Goal: Information Seeking & Learning: Check status

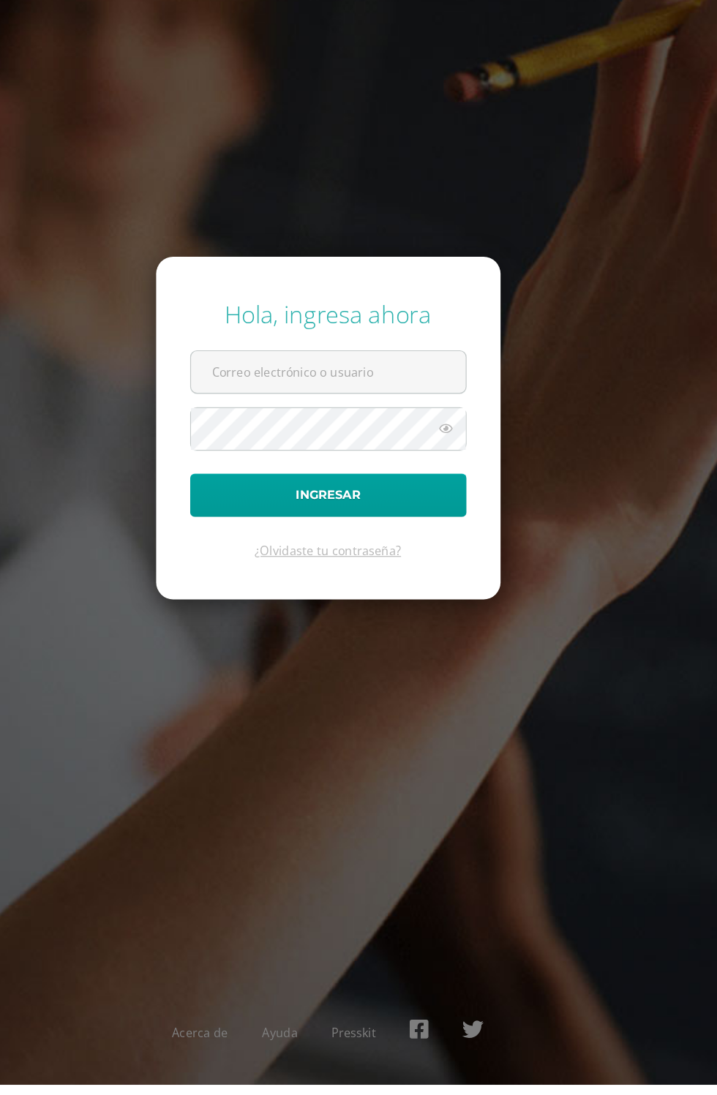
scroll to position [1, 0]
click at [437, 500] on input "text" at bounding box center [359, 482] width 236 height 36
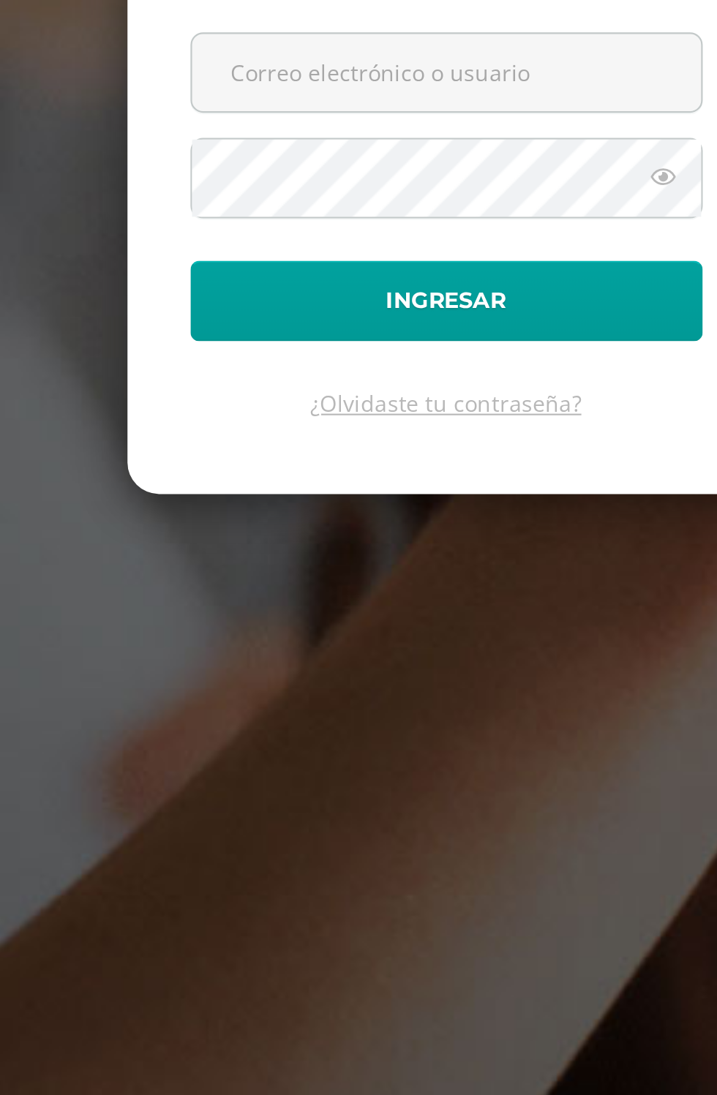
scroll to position [0, 0]
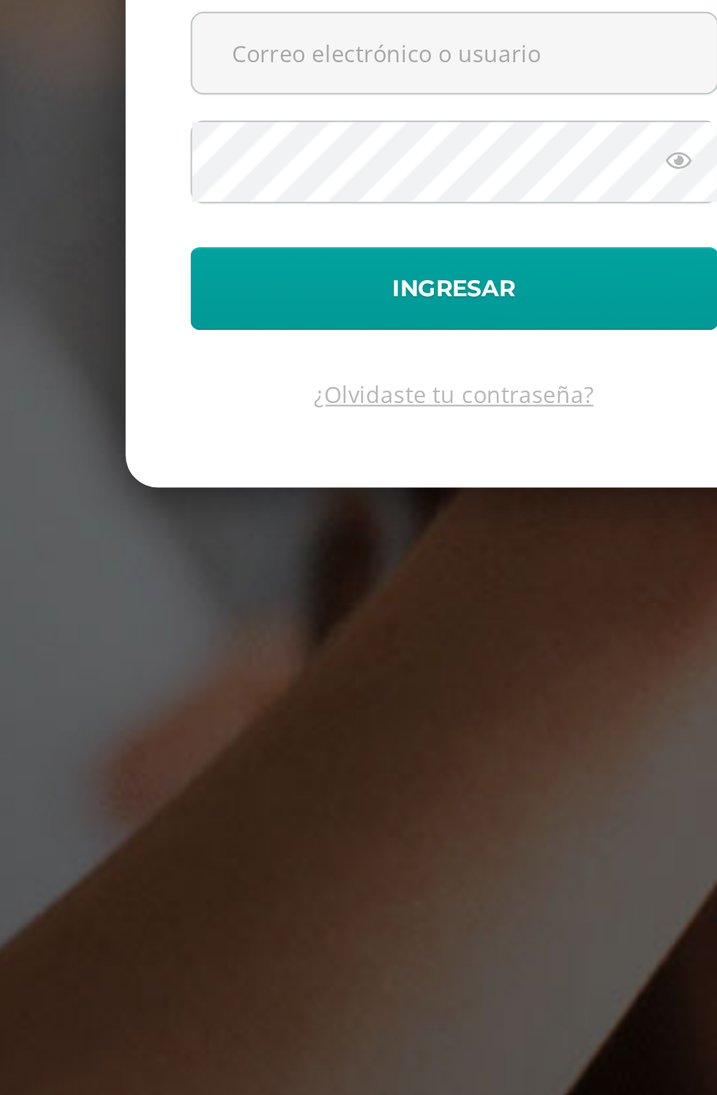
click at [413, 500] on input "text" at bounding box center [359, 482] width 236 height 36
click at [394, 500] on input "text" at bounding box center [359, 482] width 236 height 36
type input "jessicatuiz2023@maiagt.org"
click at [240, 569] on button "Ingresar" at bounding box center [359, 587] width 238 height 37
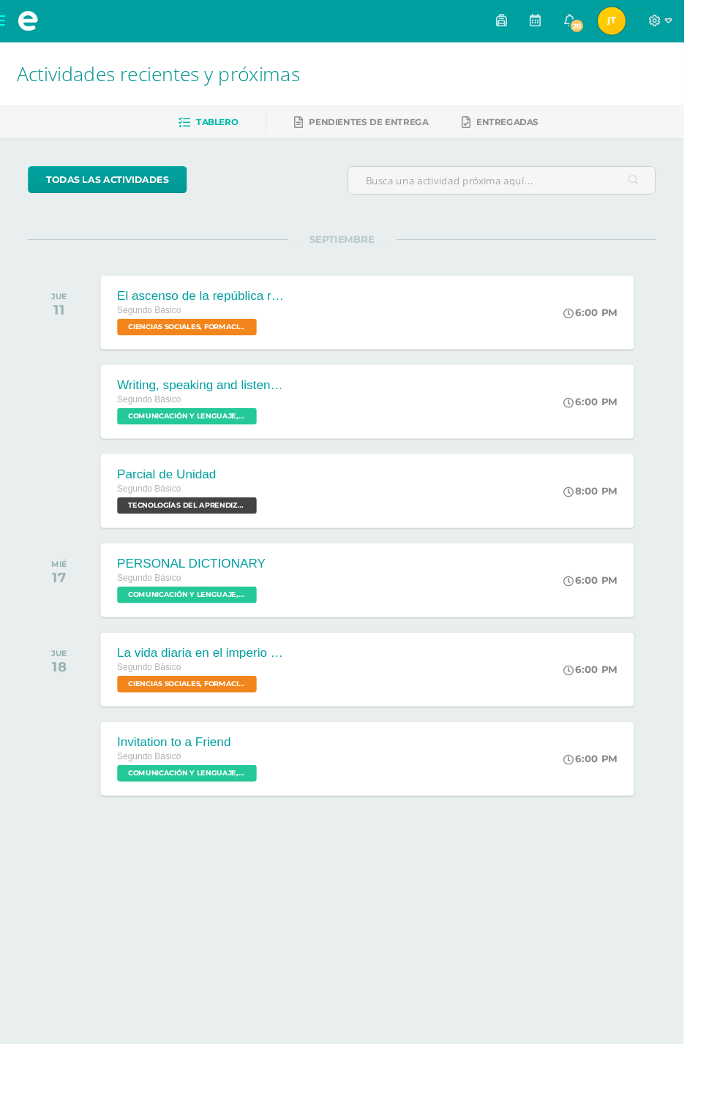
click at [613, 23] on span "20" at bounding box center [605, 27] width 16 height 16
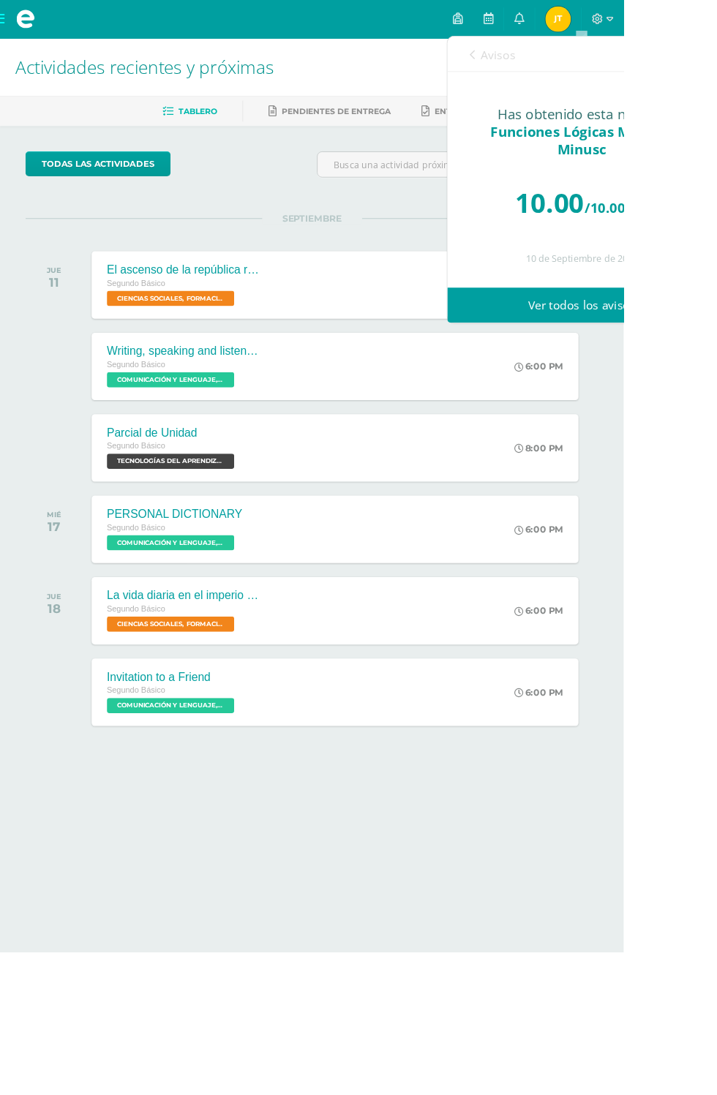
click at [702, 356] on link "Ver todos los avisos" at bounding box center [669, 351] width 310 height 40
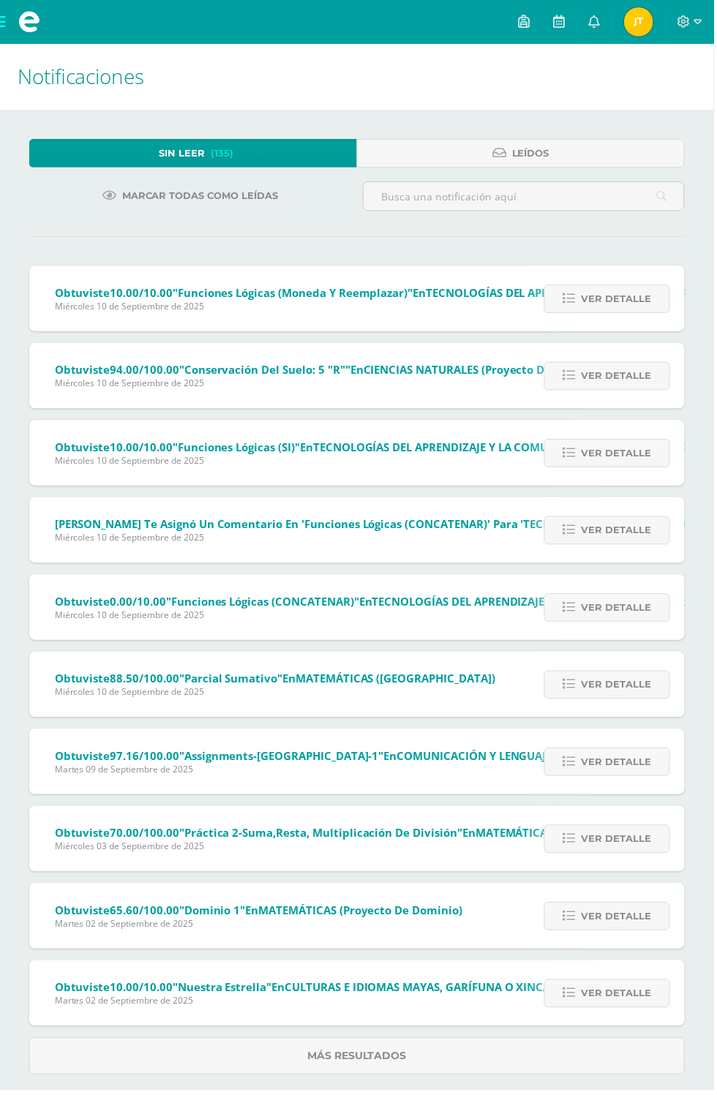
click at [618, 304] on span "Ver detalle" at bounding box center [619, 300] width 70 height 27
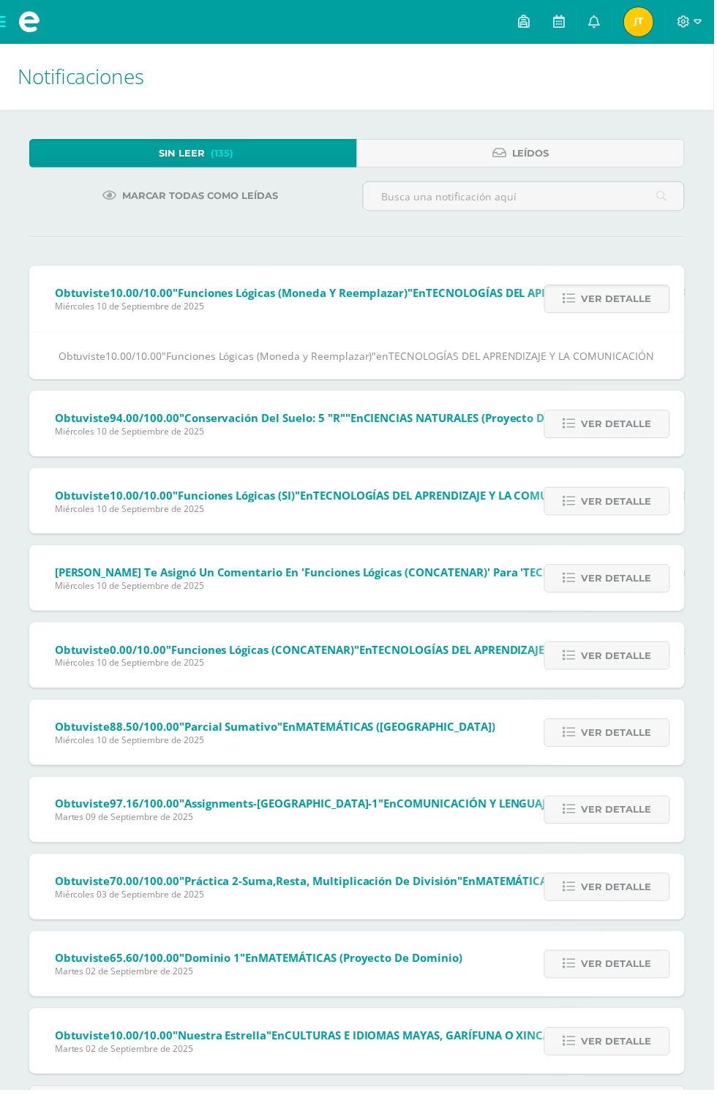
click at [637, 310] on span "Ver detalle" at bounding box center [619, 300] width 70 height 27
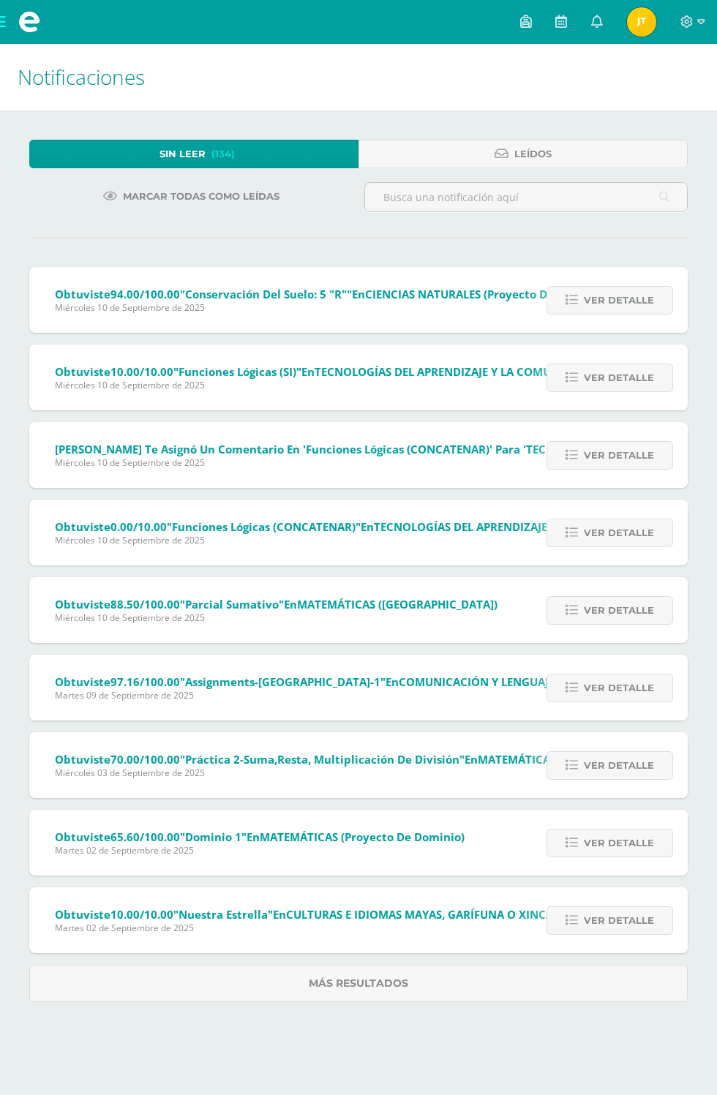
click at [622, 307] on span "Ver detalle" at bounding box center [619, 300] width 70 height 27
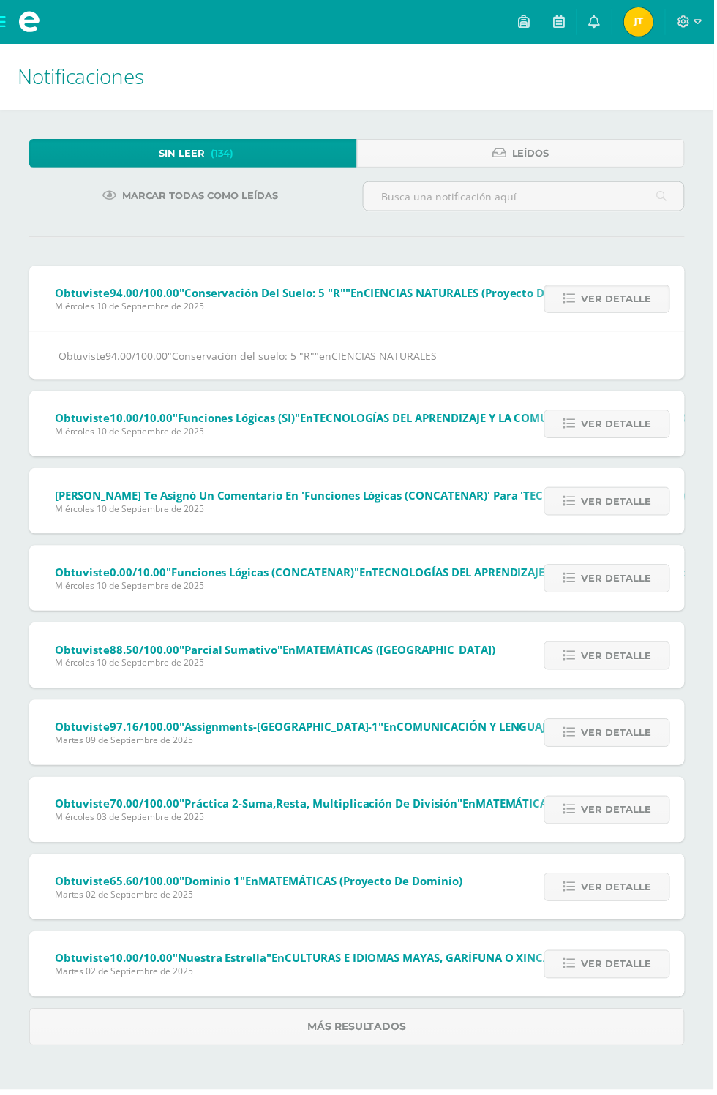
click at [623, 300] on span "Ver detalle" at bounding box center [619, 300] width 70 height 27
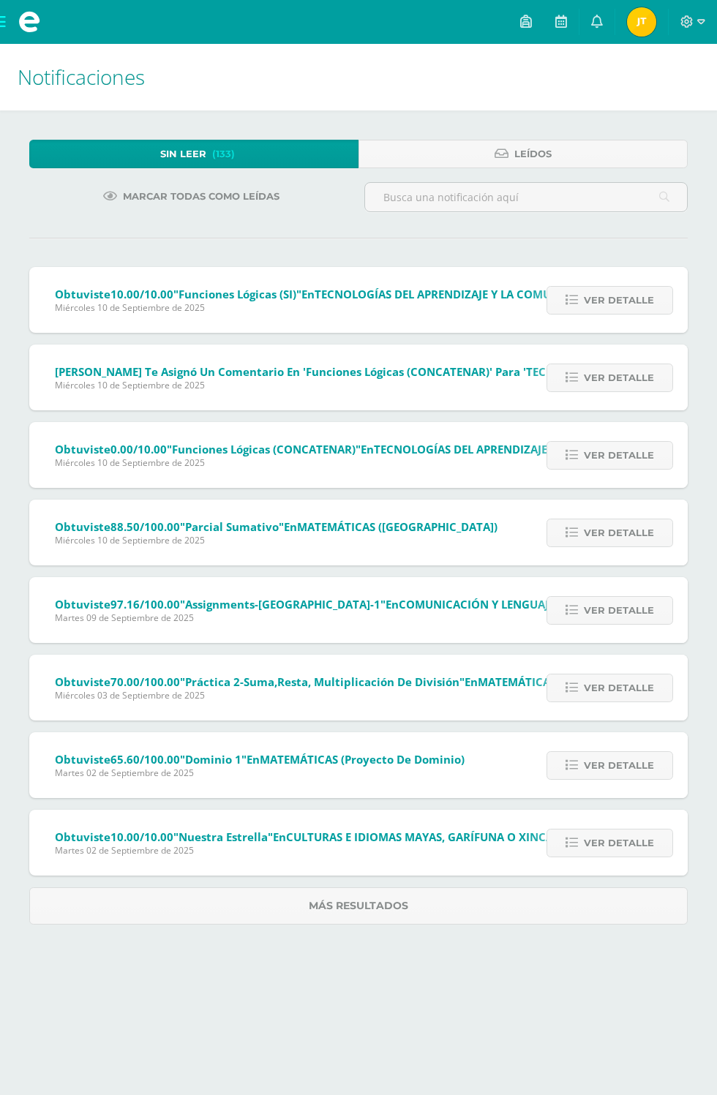
click at [619, 300] on span "Ver detalle" at bounding box center [619, 300] width 70 height 27
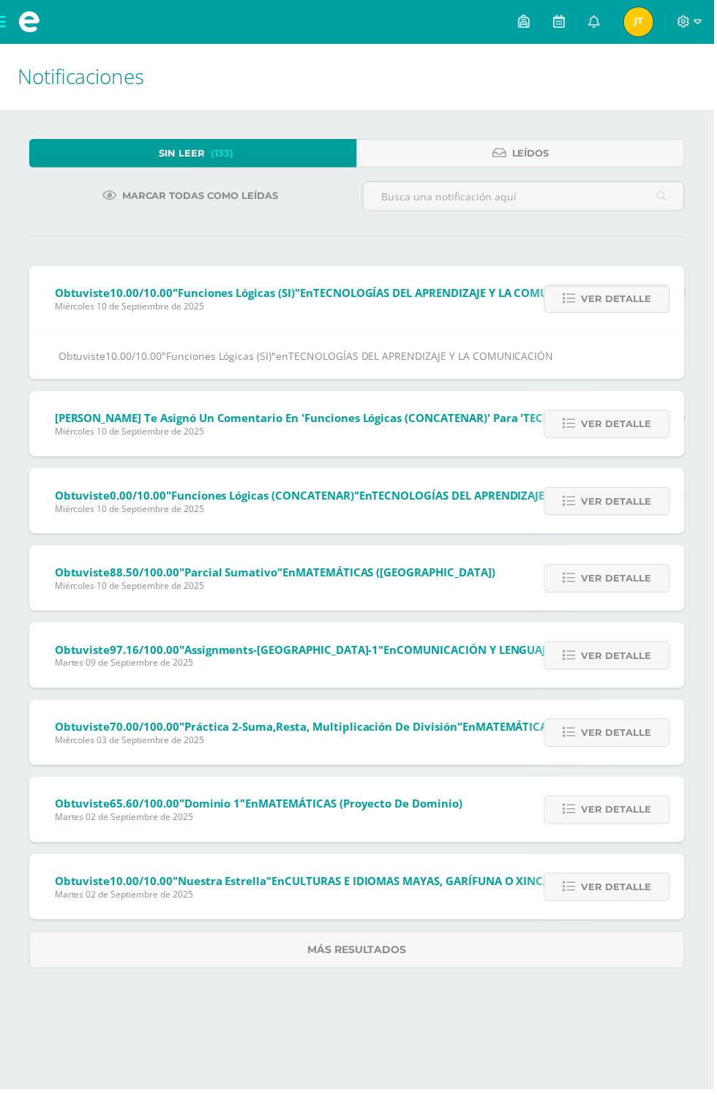
click at [632, 296] on span "Ver detalle" at bounding box center [619, 300] width 70 height 27
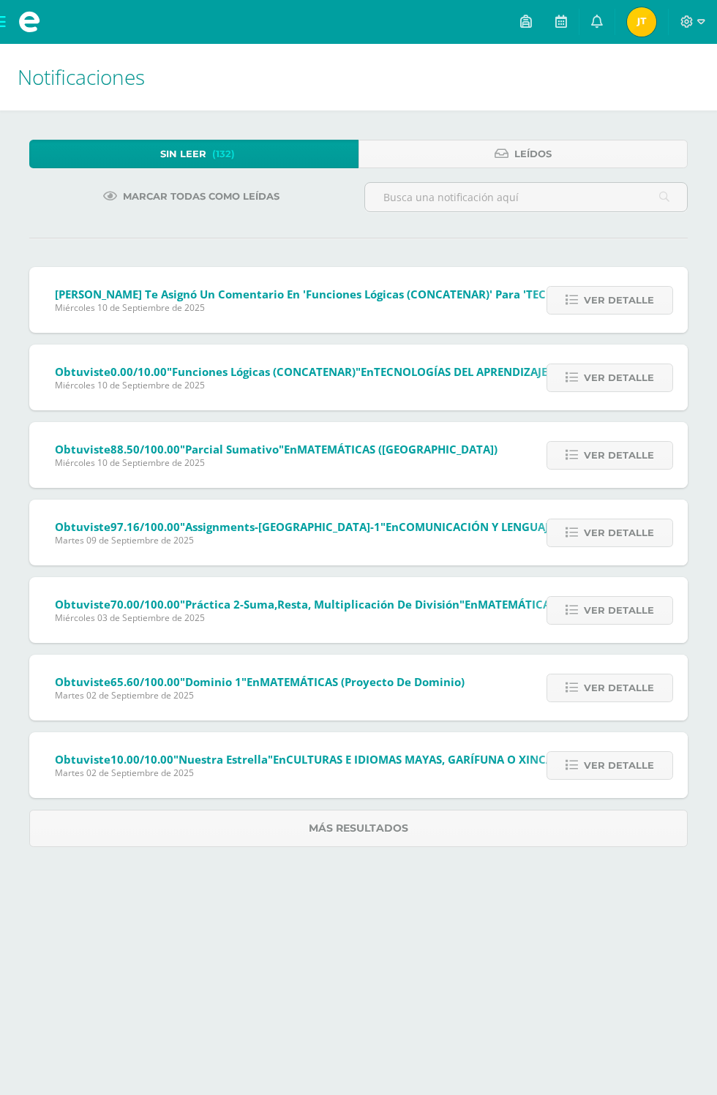
click at [615, 302] on span "Ver detalle" at bounding box center [619, 300] width 70 height 27
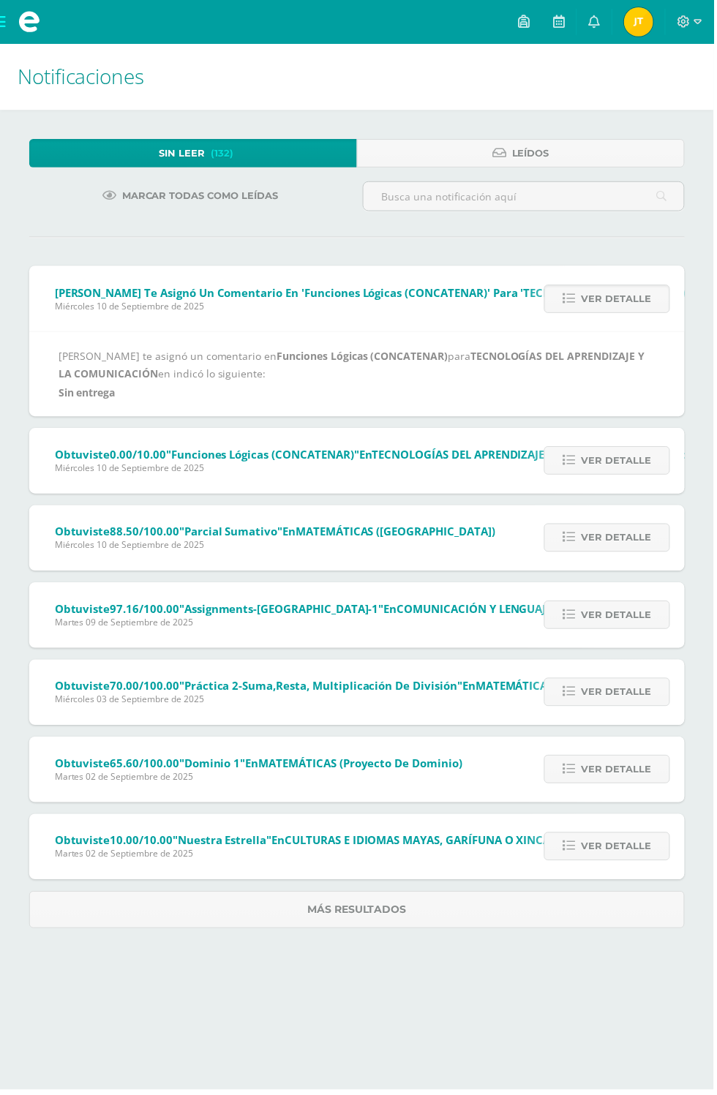
click at [640, 304] on span "Ver detalle" at bounding box center [619, 300] width 70 height 27
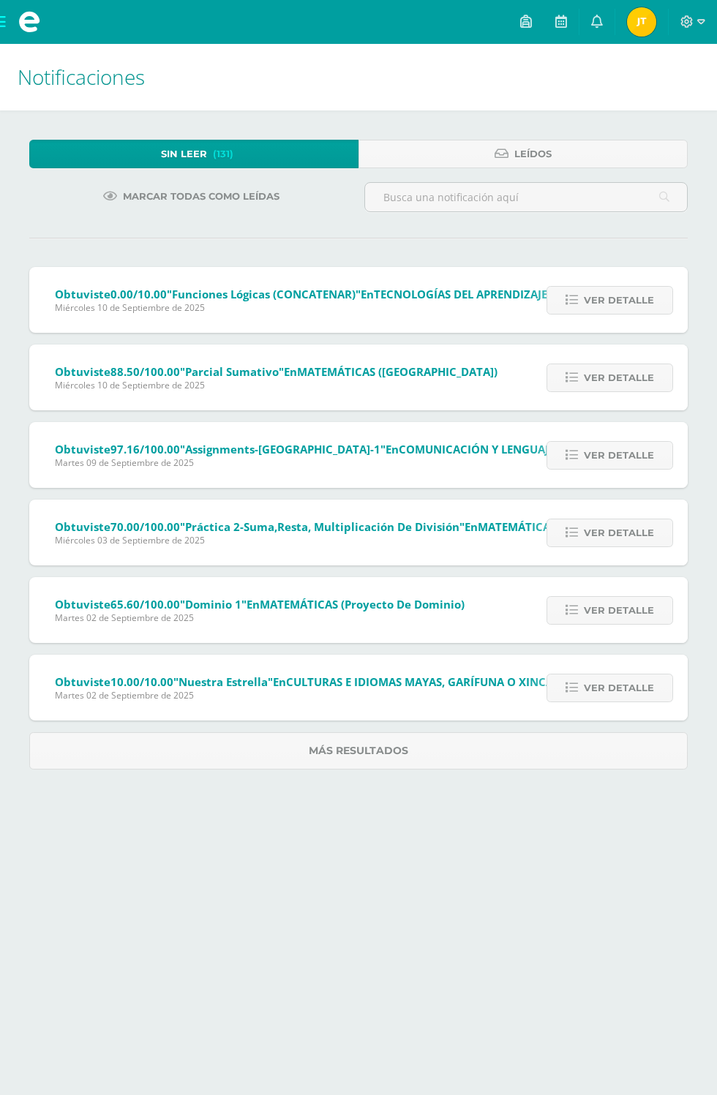
click at [647, 304] on span "Ver detalle" at bounding box center [619, 300] width 70 height 27
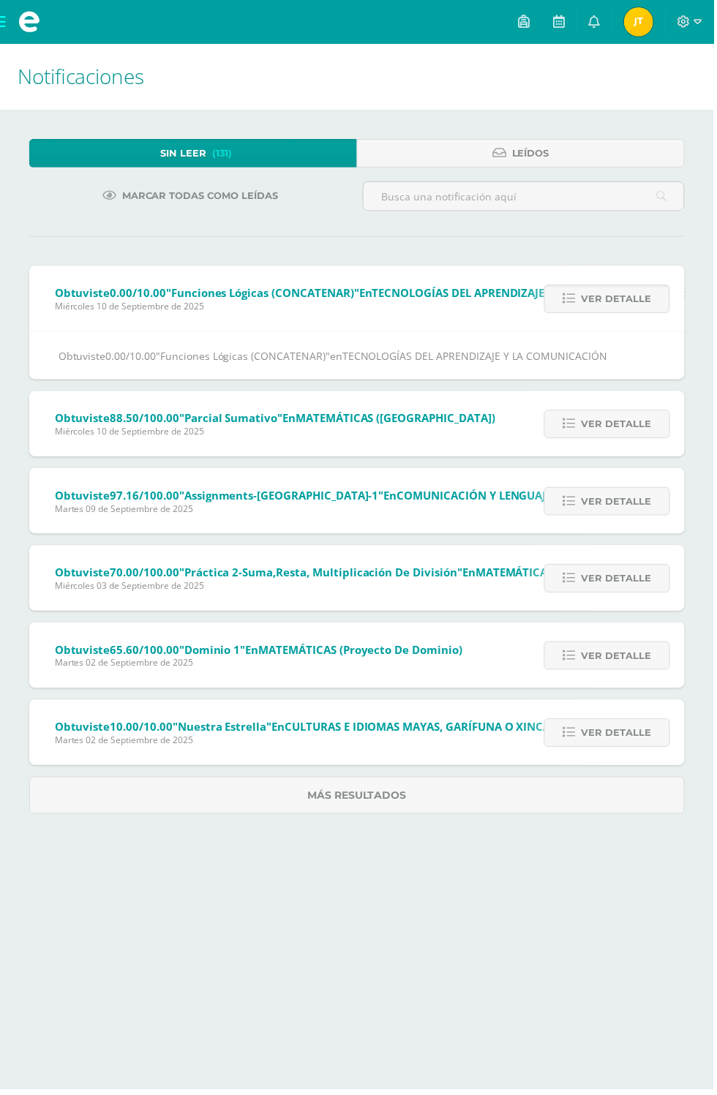
click at [642, 298] on span "Ver detalle" at bounding box center [619, 300] width 70 height 27
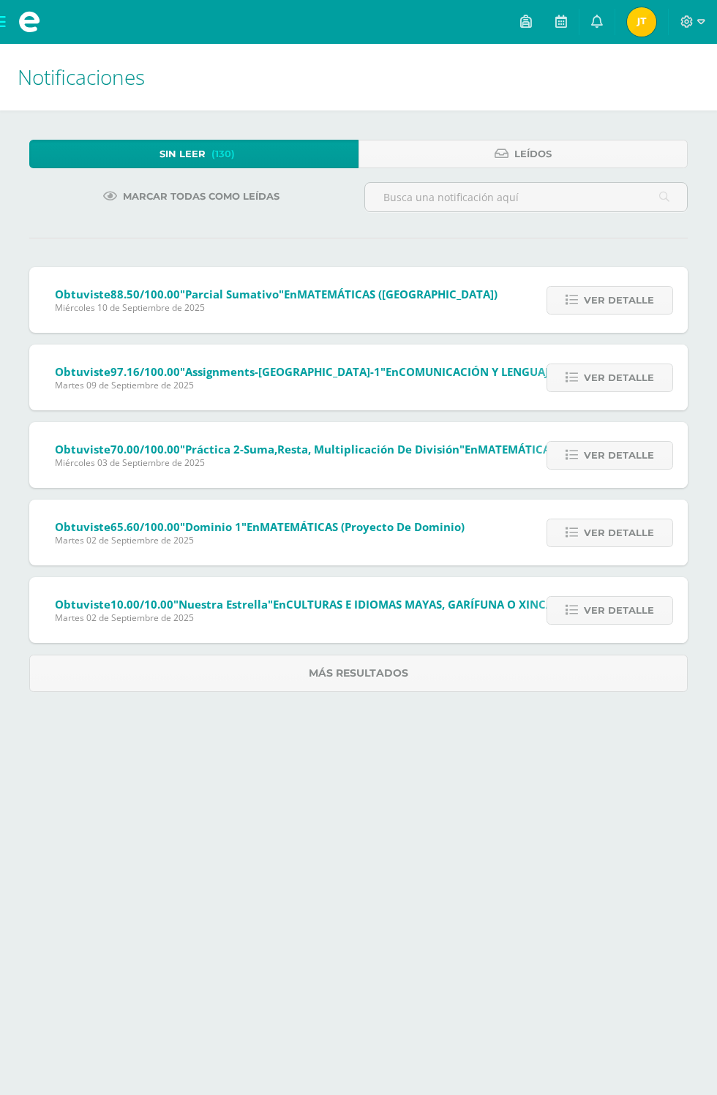
click at [622, 300] on span "Ver detalle" at bounding box center [619, 300] width 70 height 27
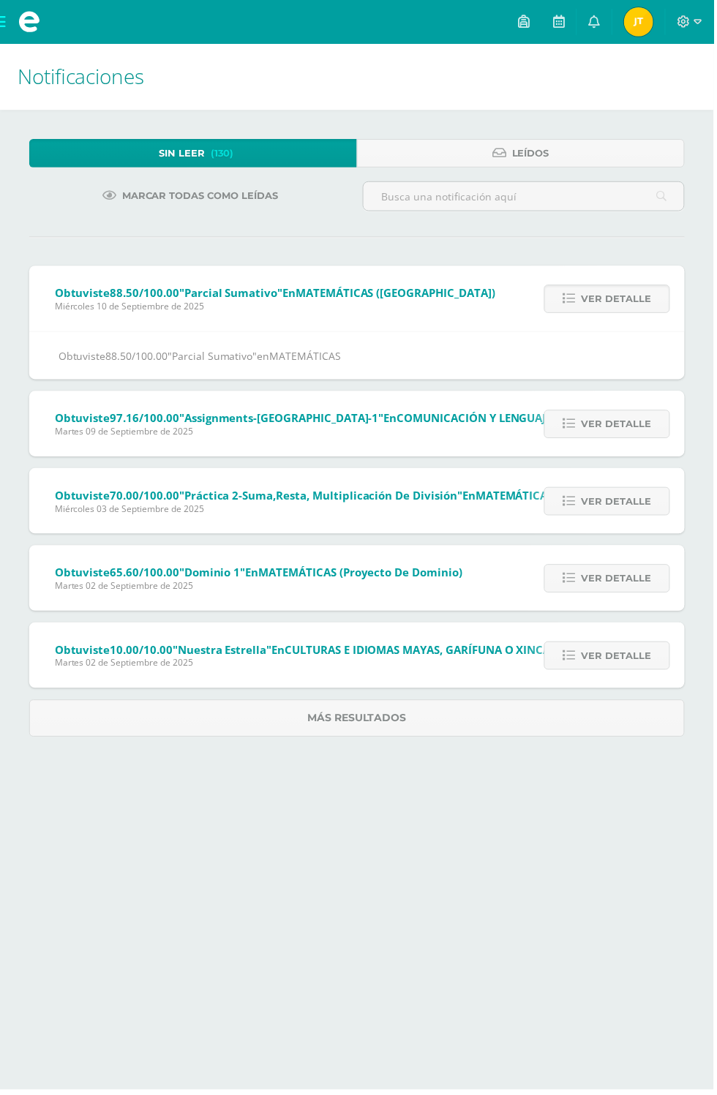
click at [640, 301] on span "Ver detalle" at bounding box center [619, 300] width 70 height 27
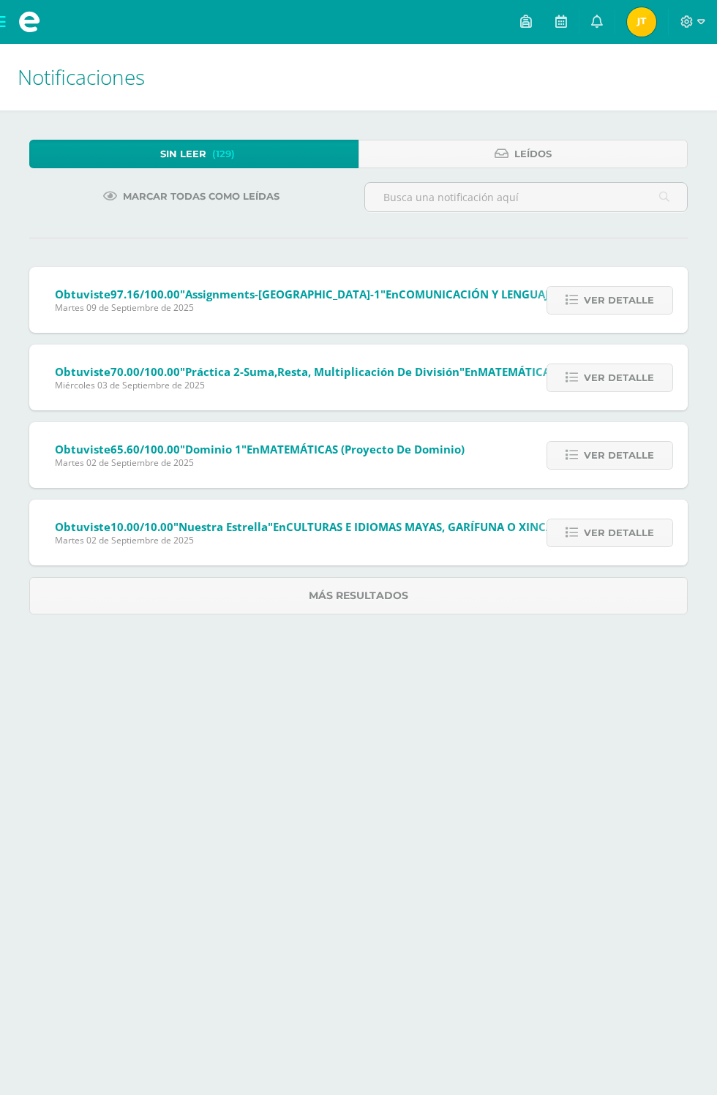
click at [627, 306] on span "Ver detalle" at bounding box center [619, 300] width 70 height 27
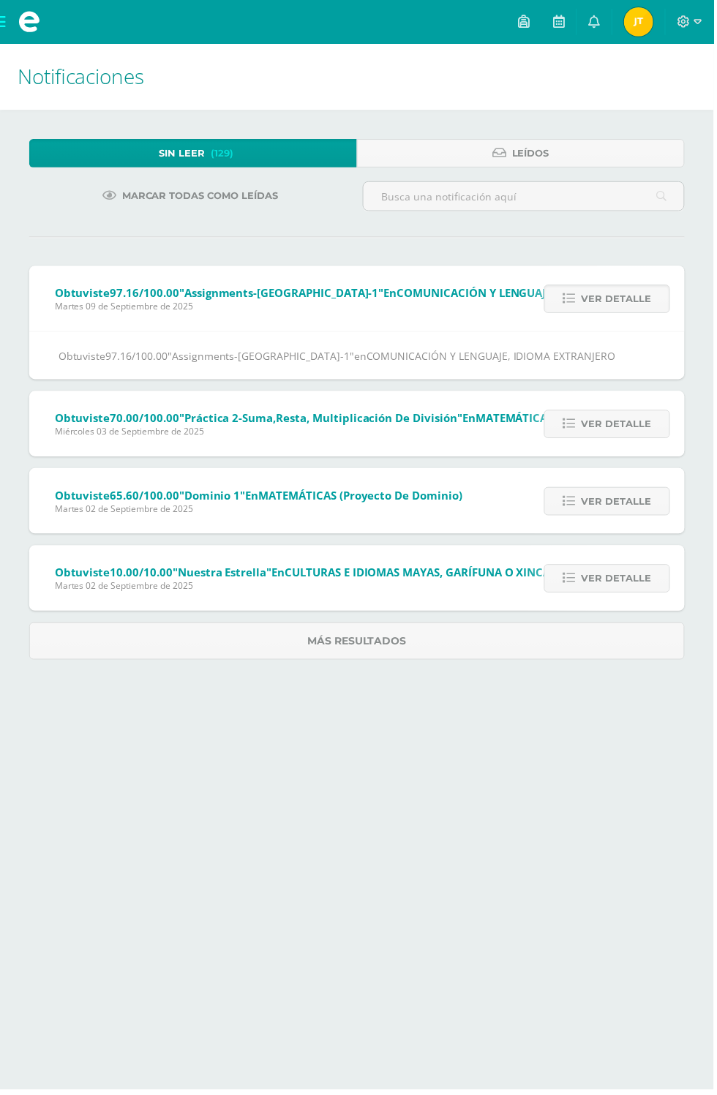
click at [637, 307] on span "Ver detalle" at bounding box center [619, 300] width 70 height 27
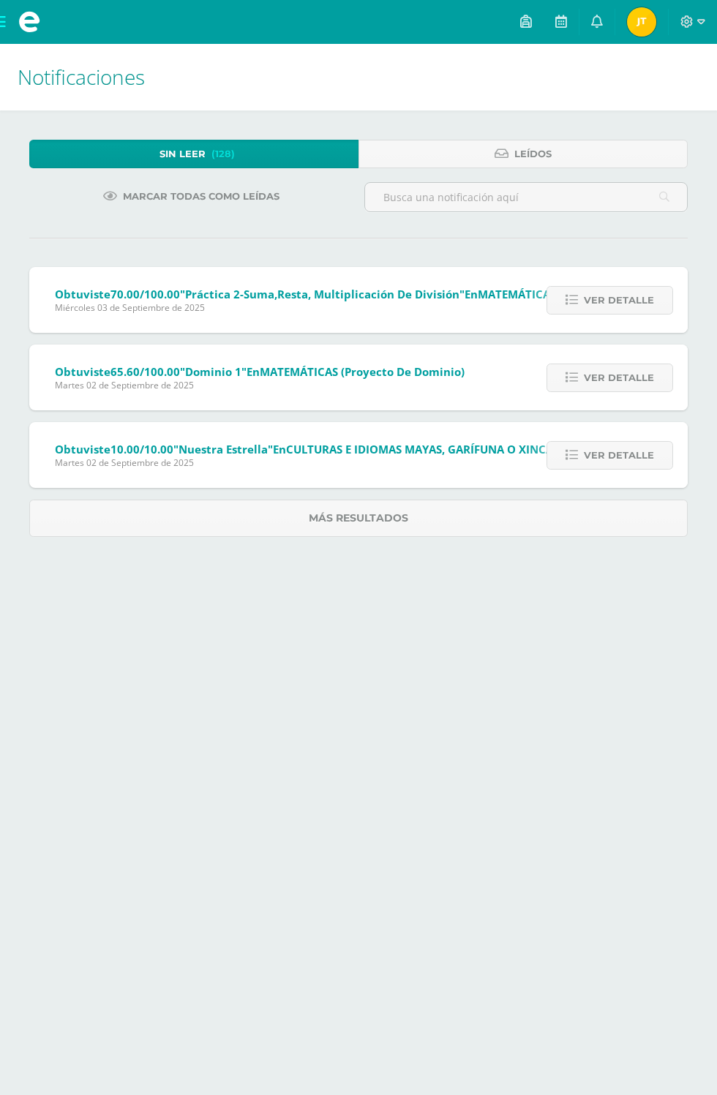
click at [622, 300] on span "Ver detalle" at bounding box center [619, 300] width 70 height 27
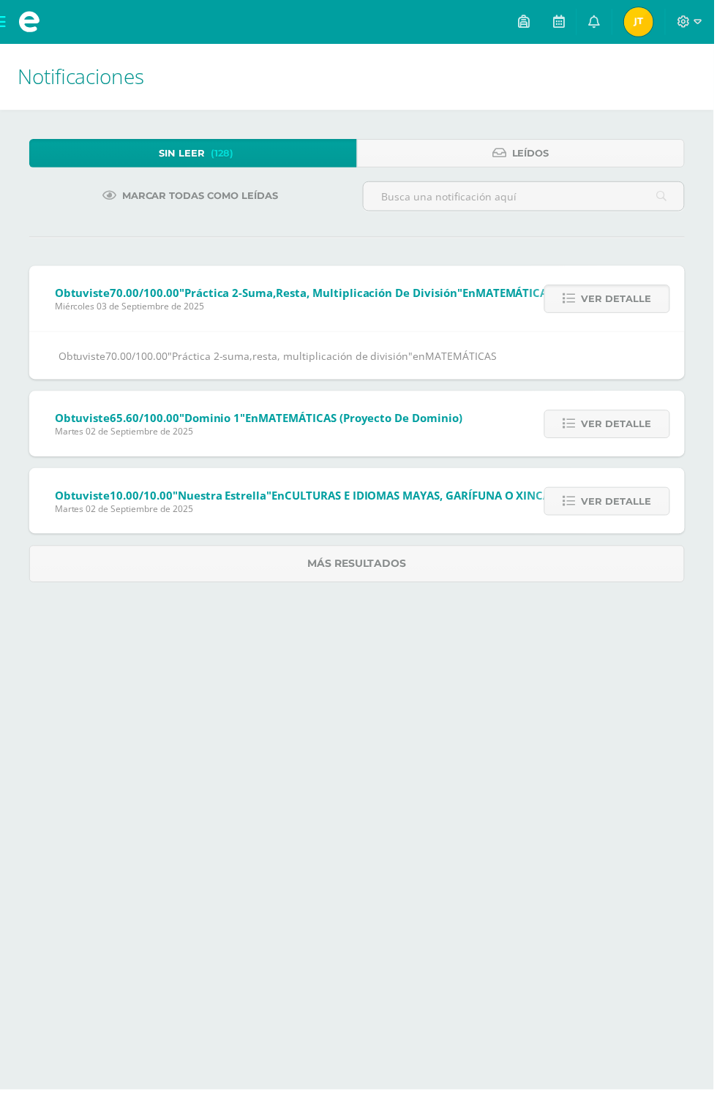
click at [640, 304] on span "Ver detalle" at bounding box center [619, 300] width 70 height 27
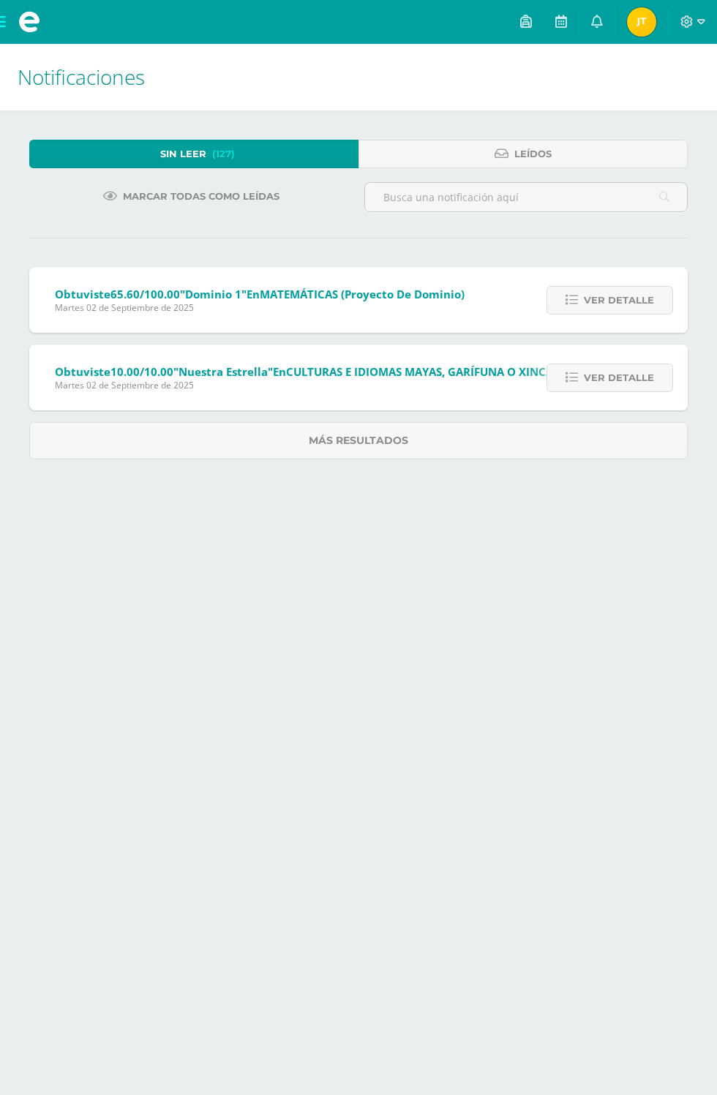
click at [640, 296] on span "Ver detalle" at bounding box center [619, 300] width 70 height 27
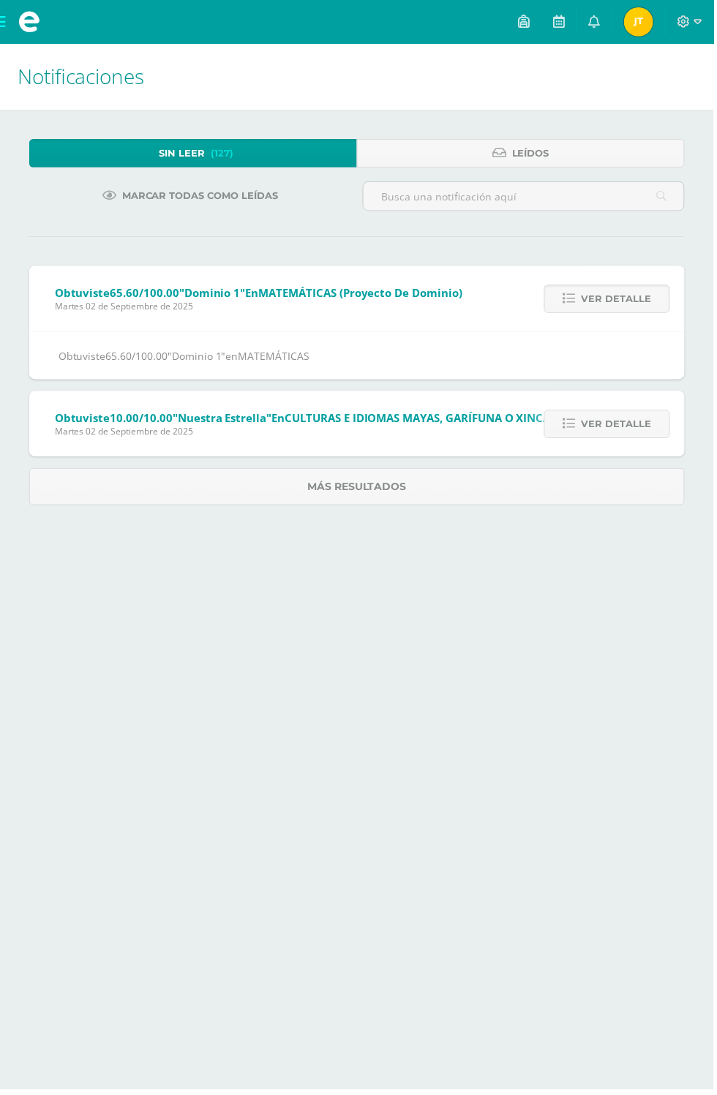
click at [635, 307] on span "Ver detalle" at bounding box center [619, 300] width 70 height 27
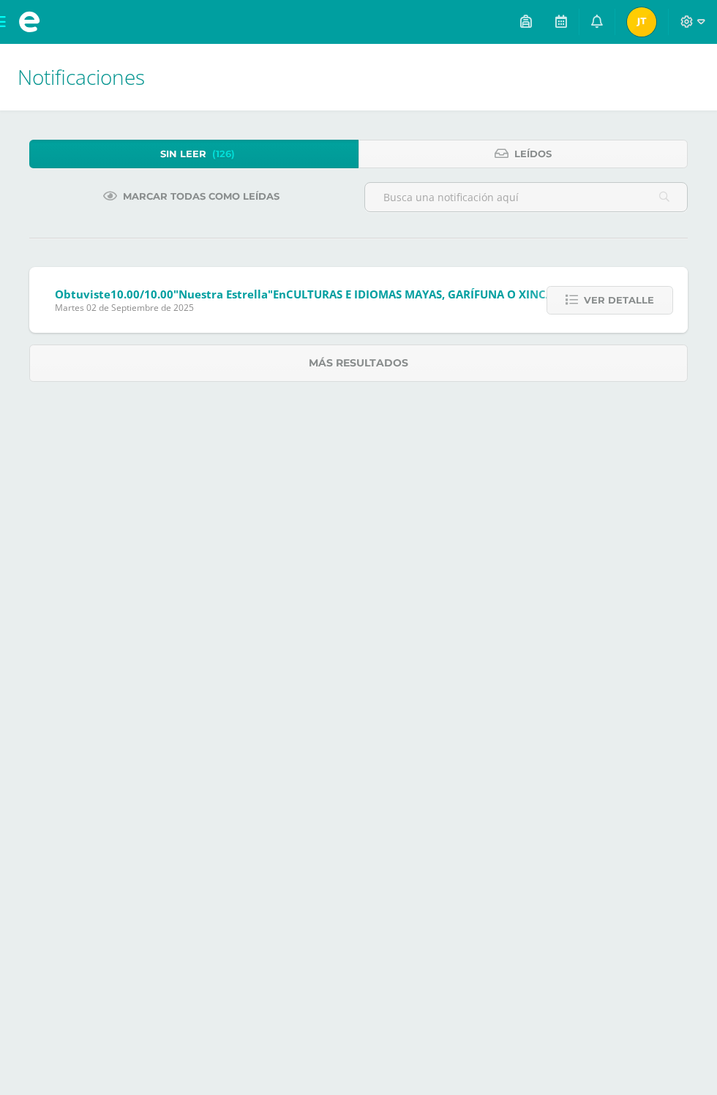
click at [638, 294] on span "Ver detalle" at bounding box center [619, 300] width 70 height 27
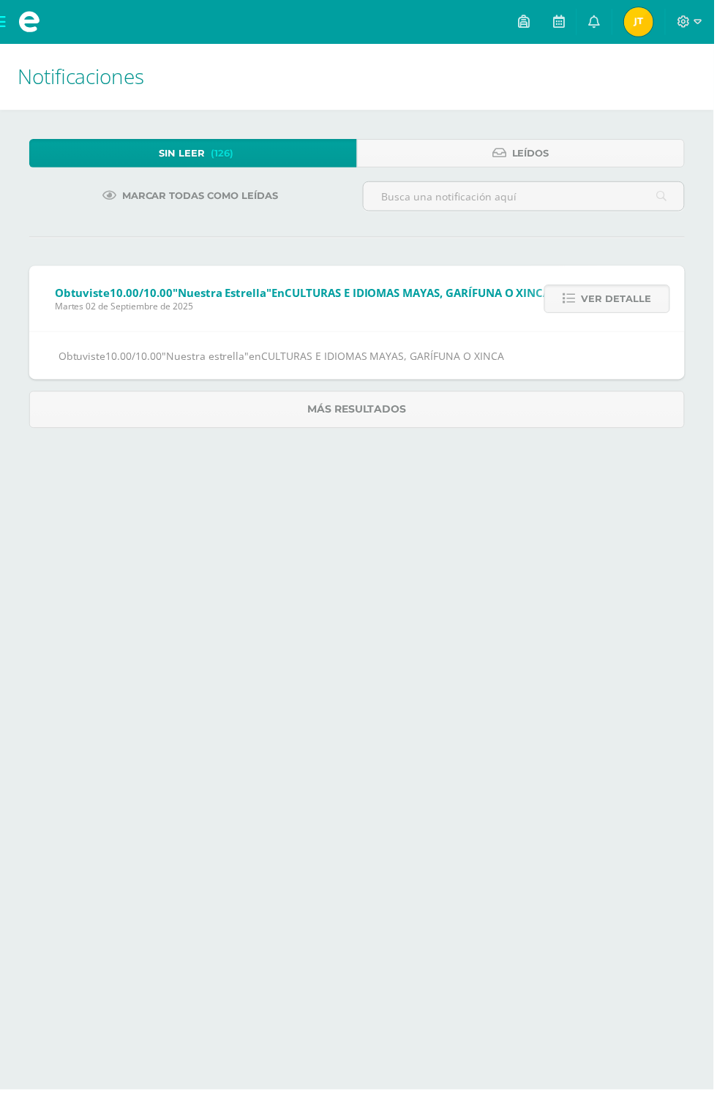
click at [629, 302] on span "Ver detalle" at bounding box center [619, 300] width 70 height 27
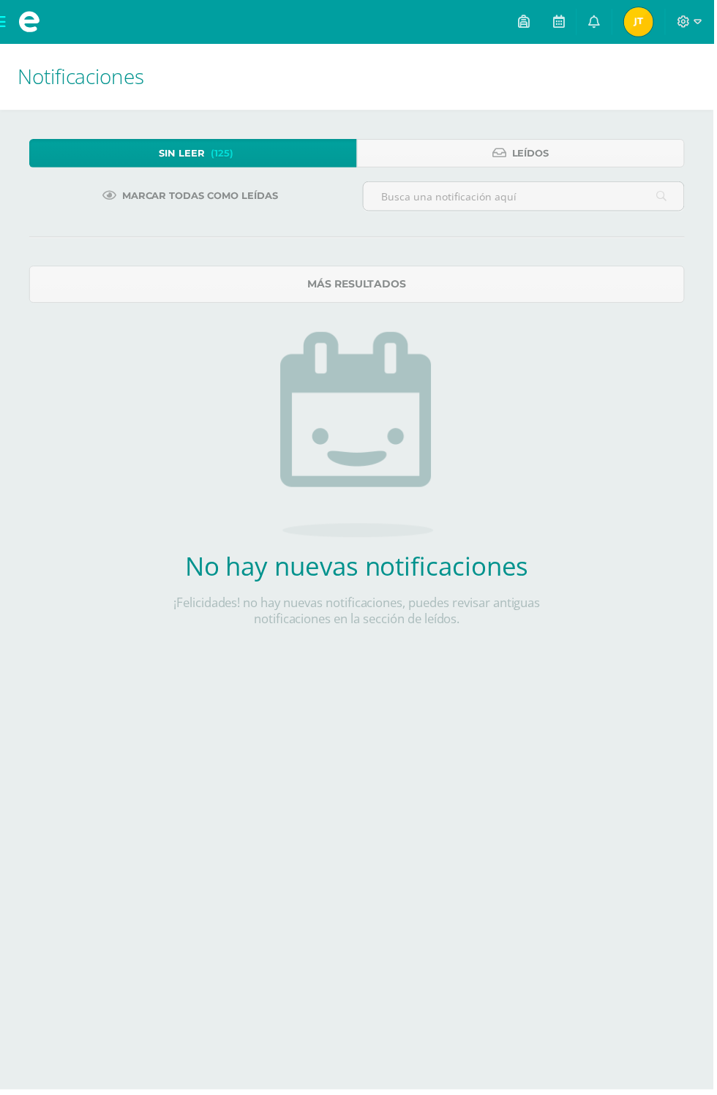
click at [656, 21] on img at bounding box center [641, 21] width 29 height 29
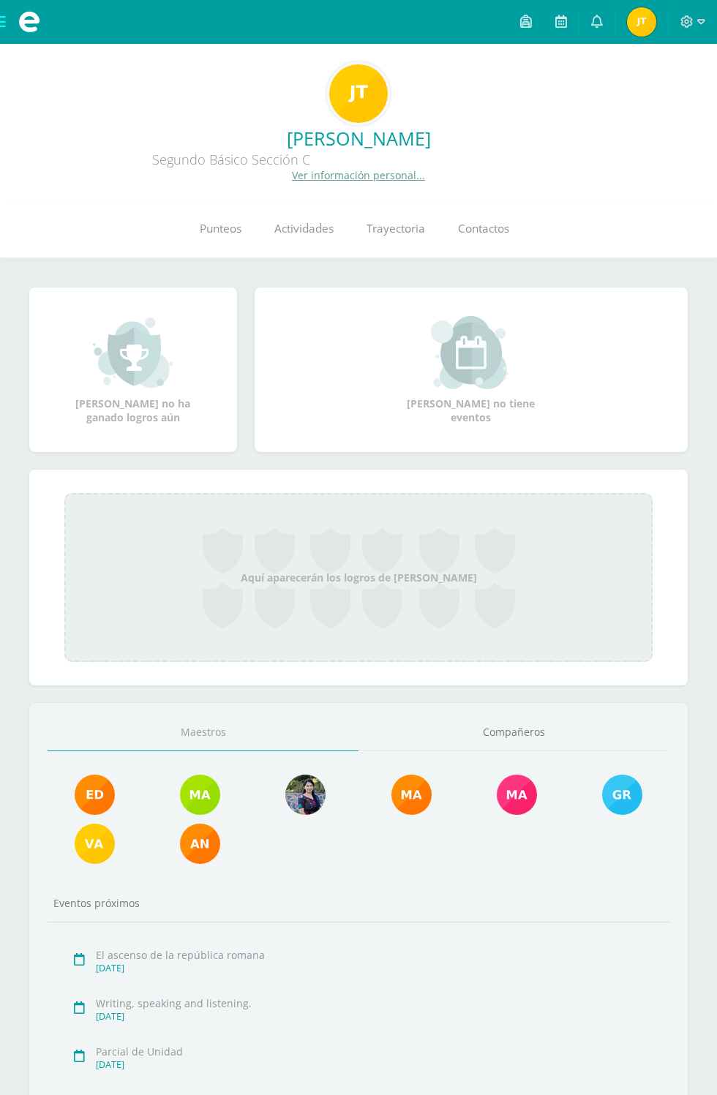
click at [219, 230] on span "Punteos" at bounding box center [221, 228] width 42 height 15
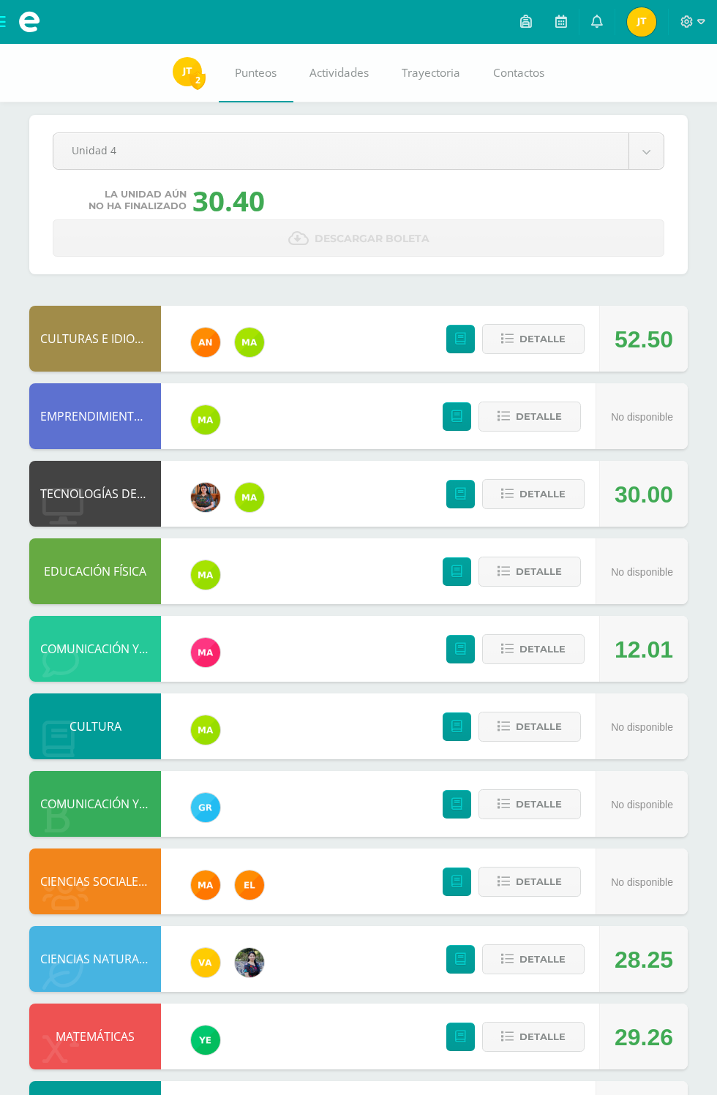
scroll to position [121, 0]
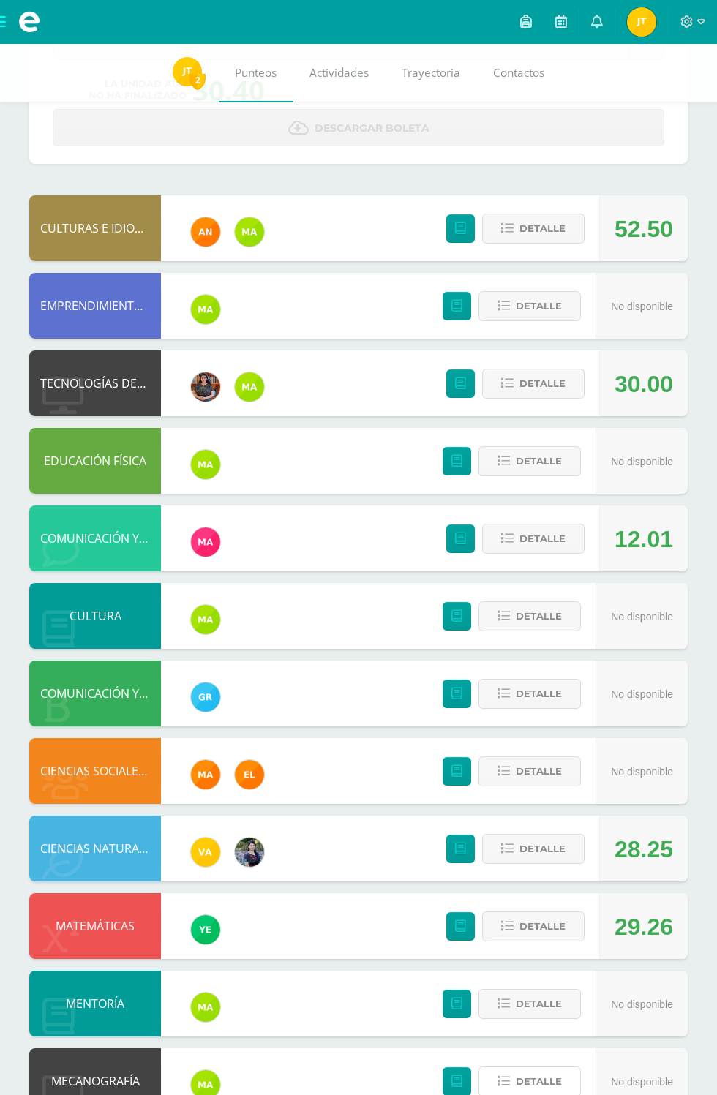
click at [543, 1081] on span "Detalle" at bounding box center [539, 1081] width 46 height 27
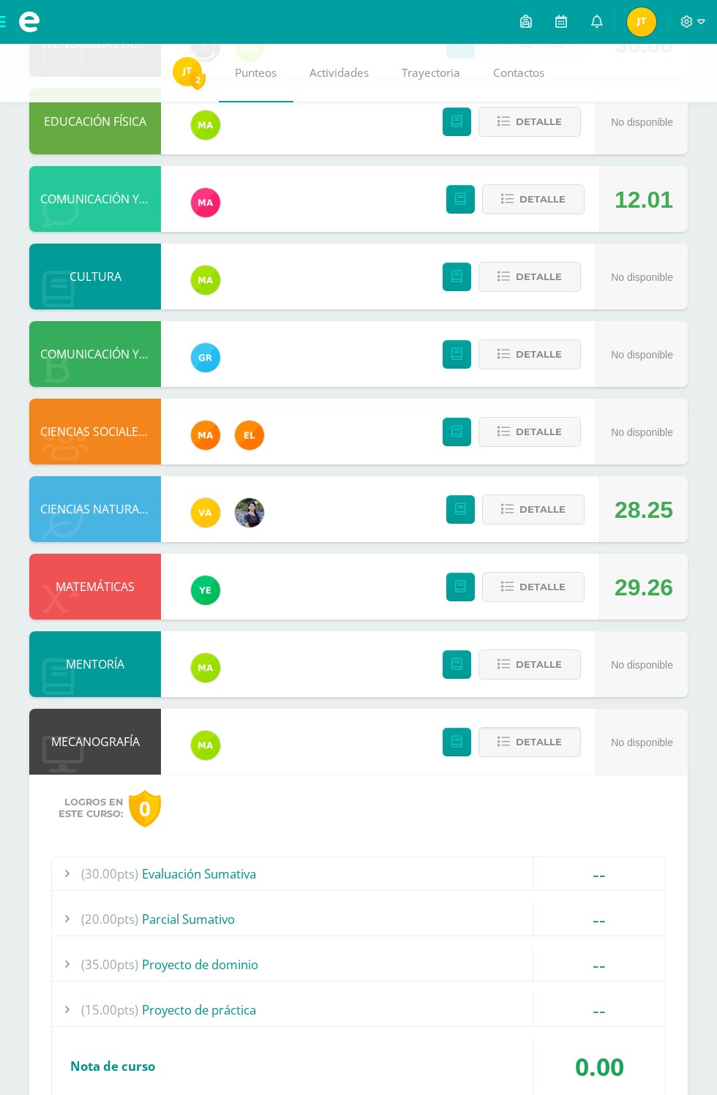
scroll to position [493, 0]
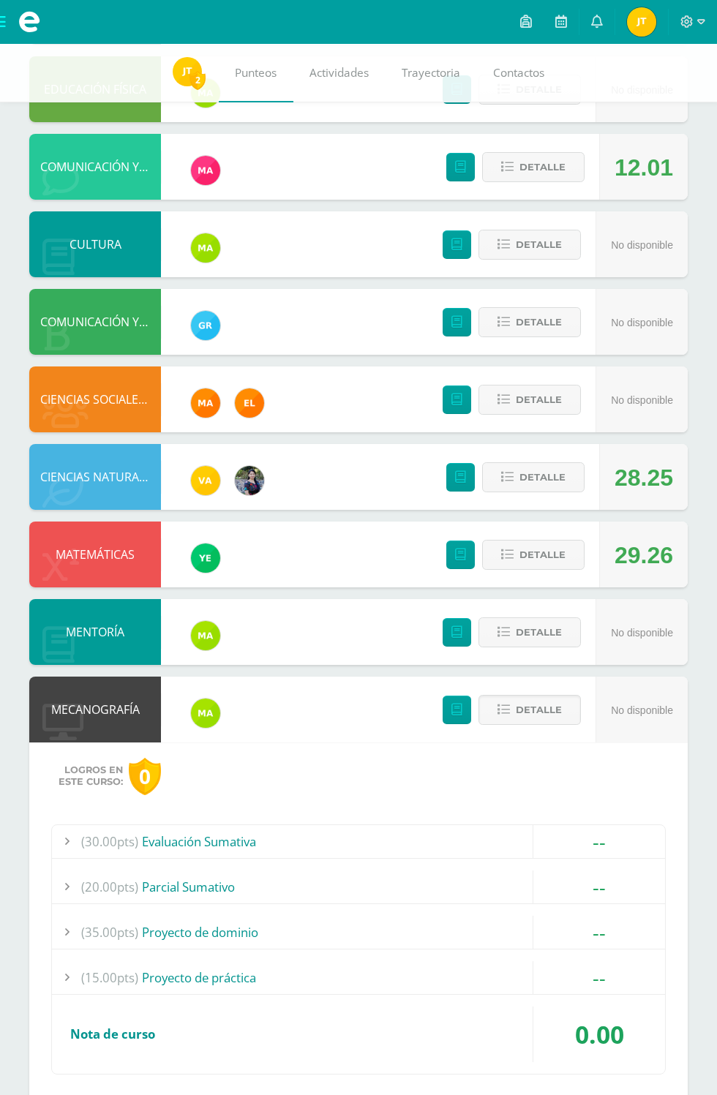
click at [550, 715] on span "Detalle" at bounding box center [539, 710] width 46 height 27
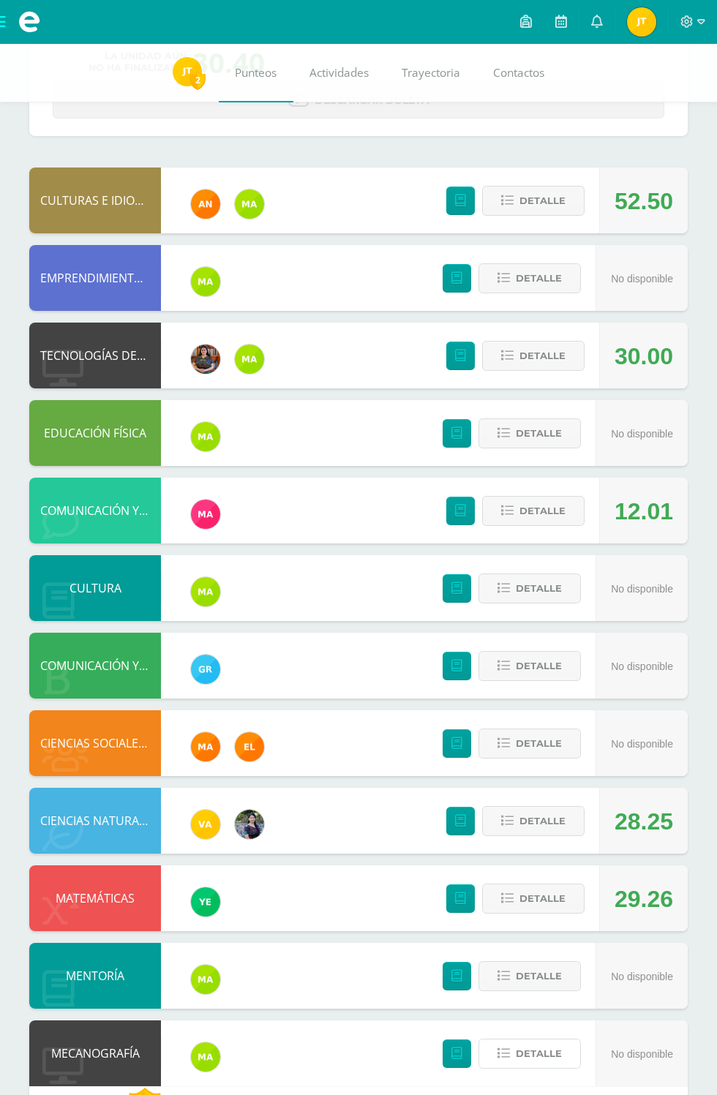
scroll to position [121, 0]
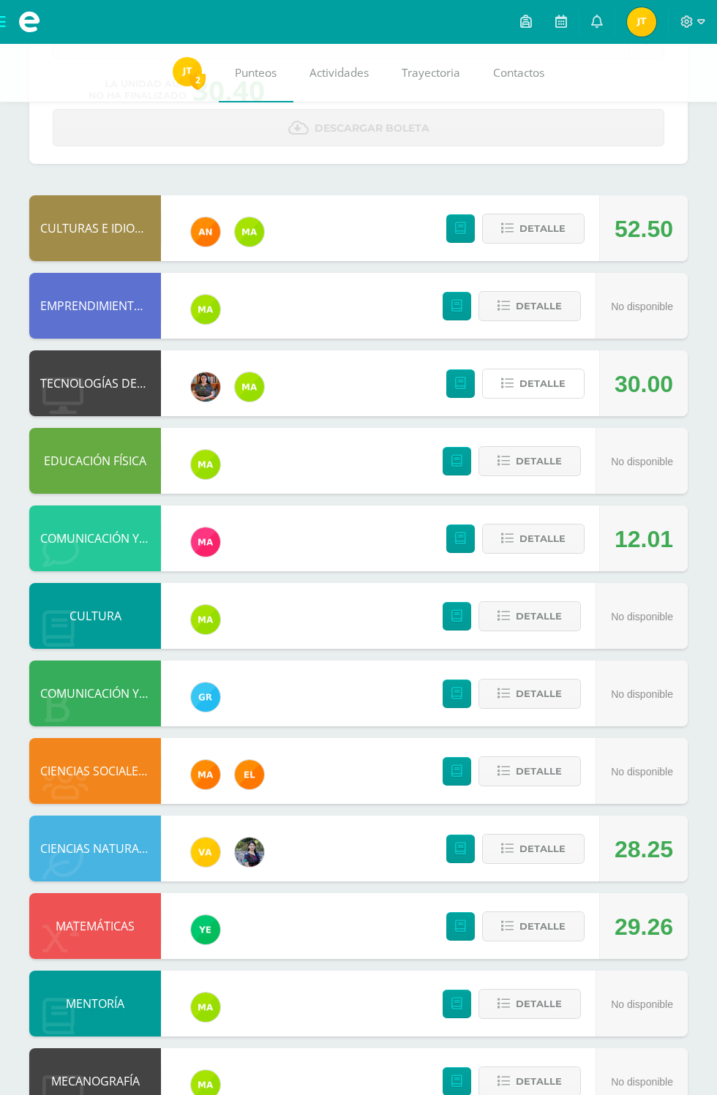
click at [569, 392] on button "Detalle" at bounding box center [533, 384] width 102 height 30
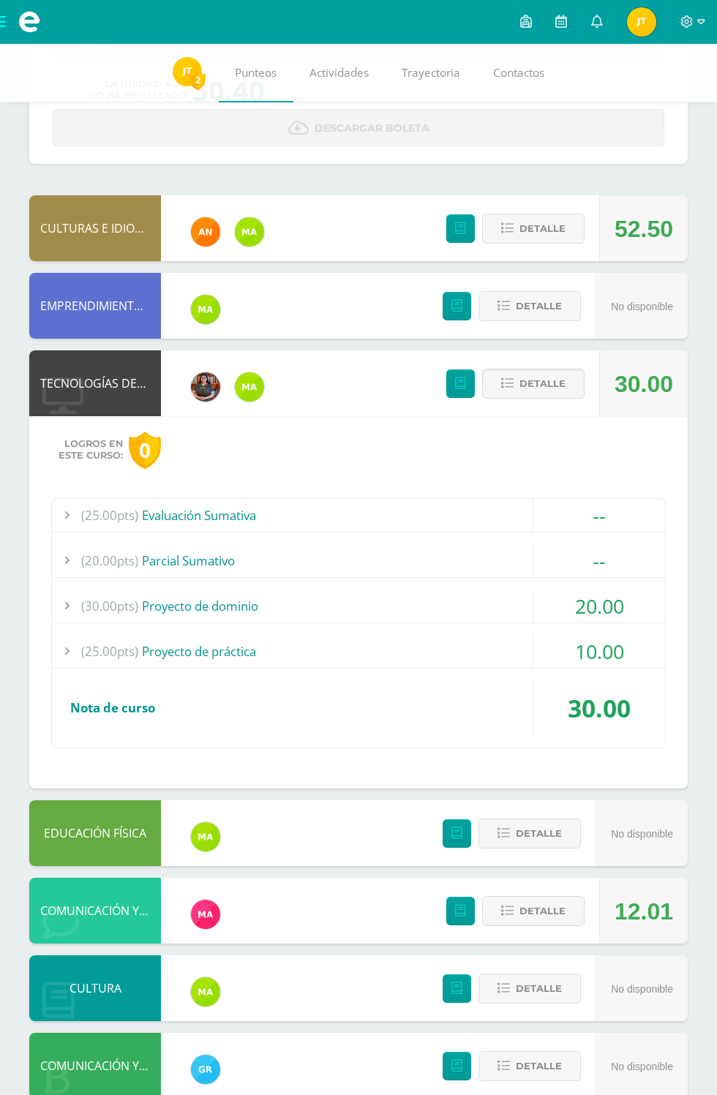
click at [507, 596] on div "(30.00pts) Proyecto de dominio" at bounding box center [358, 606] width 613 height 33
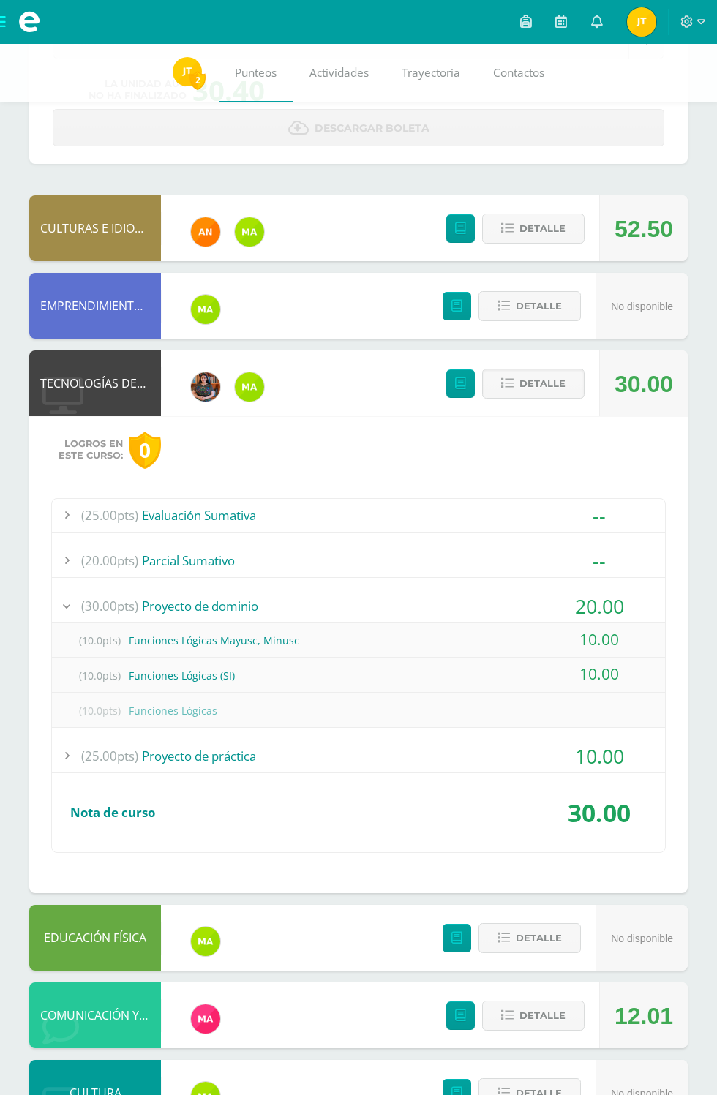
click at [520, 608] on div "(30.00pts) Proyecto de dominio" at bounding box center [358, 606] width 613 height 33
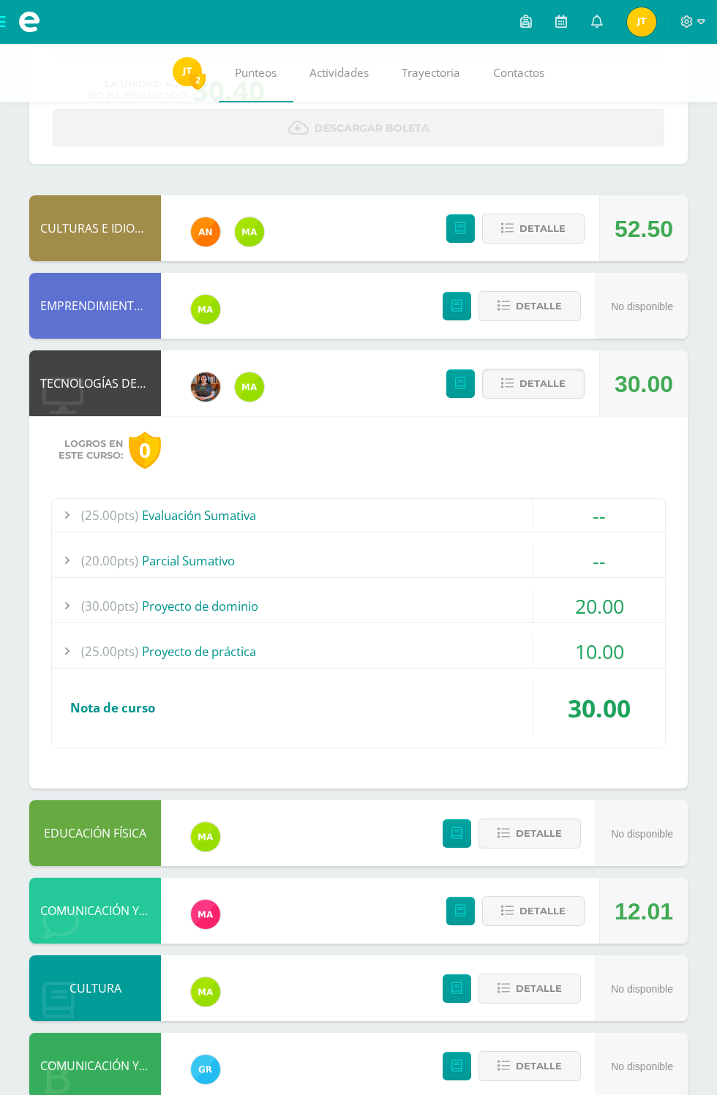
click at [520, 650] on div "(25.00pts) Proyecto de práctica" at bounding box center [358, 651] width 613 height 33
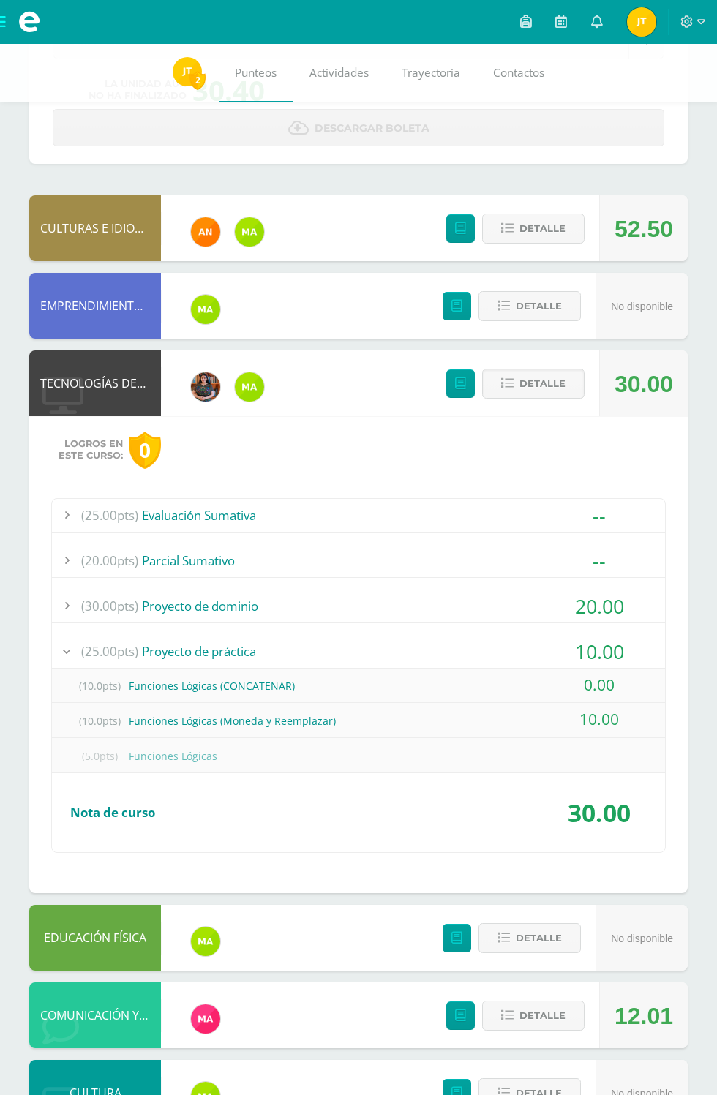
click at [518, 502] on div "(25.00pts) Evaluación Sumativa" at bounding box center [358, 515] width 613 height 33
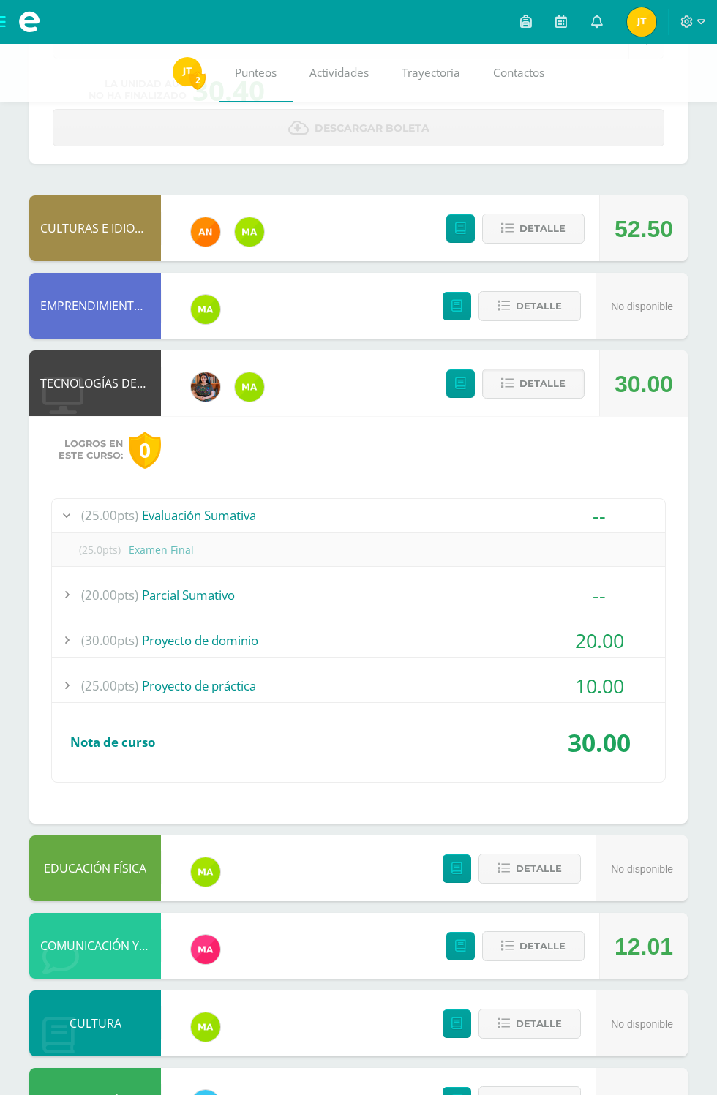
click at [492, 584] on div "(20.00pts) Parcial Sumativo" at bounding box center [358, 595] width 613 height 33
click at [103, 576] on span "(20.00pts)" at bounding box center [109, 560] width 57 height 33
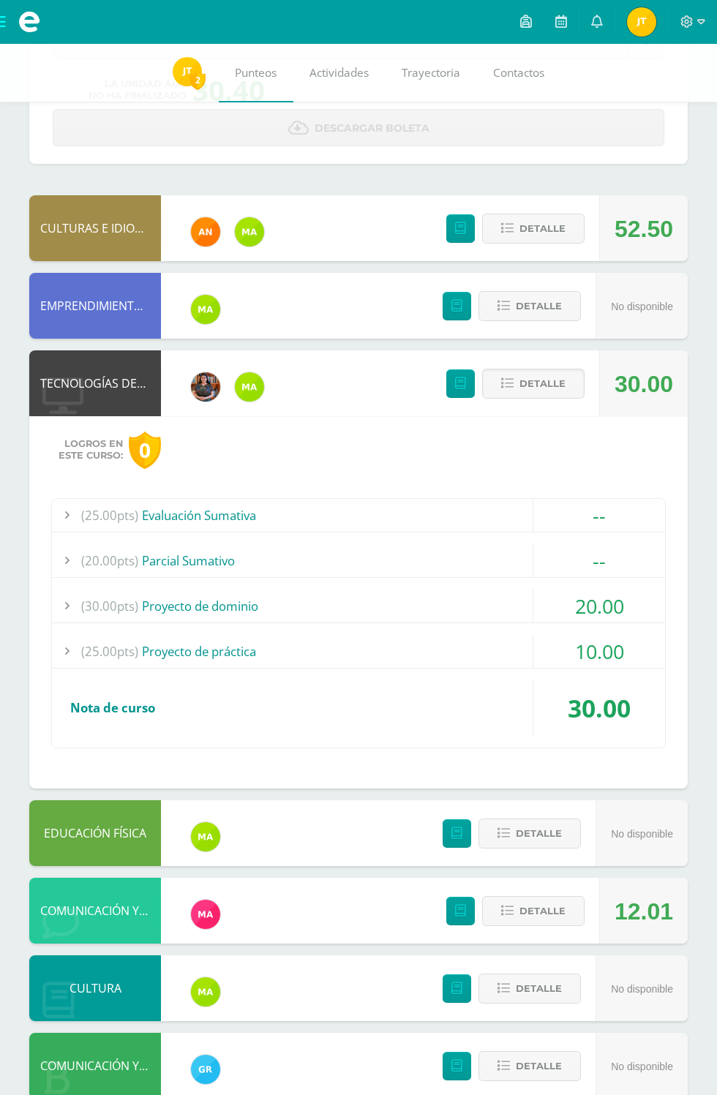
click at [103, 653] on span "(25.00pts)" at bounding box center [109, 651] width 57 height 33
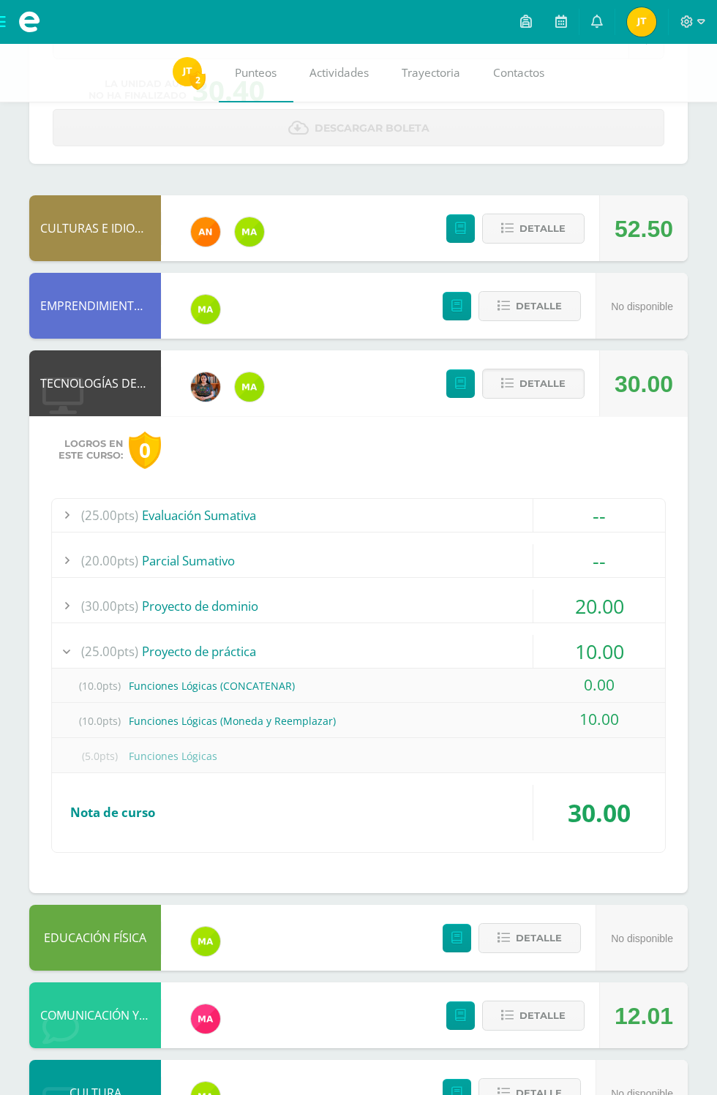
click at [139, 644] on div "(25.00pts) Proyecto de práctica" at bounding box center [358, 651] width 613 height 33
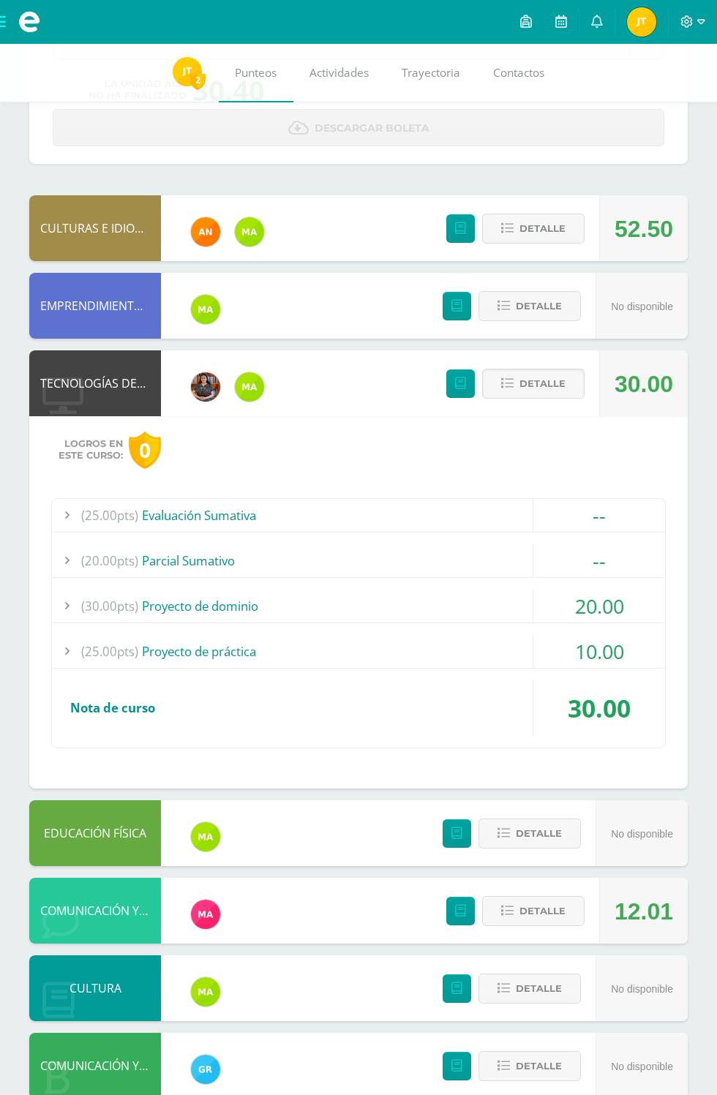
click at [121, 596] on span "(30.00pts)" at bounding box center [109, 606] width 57 height 33
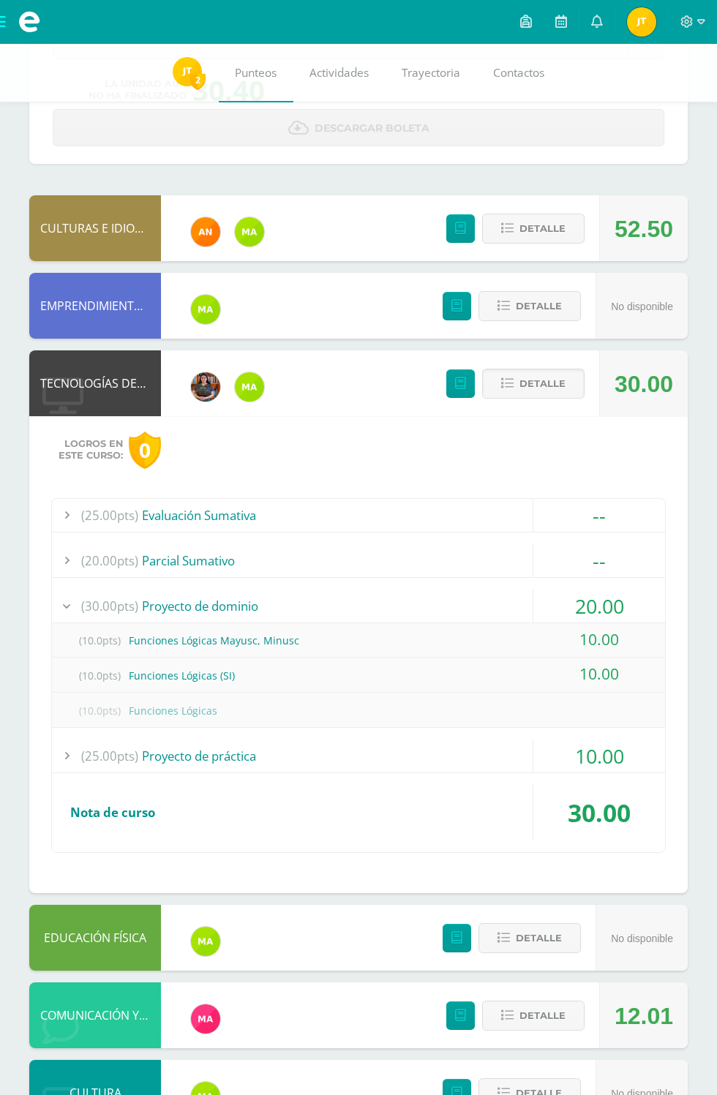
click at [344, 606] on div "(30.00pts) Proyecto de dominio" at bounding box center [358, 606] width 613 height 33
